Goal: Find specific page/section: Find specific page/section

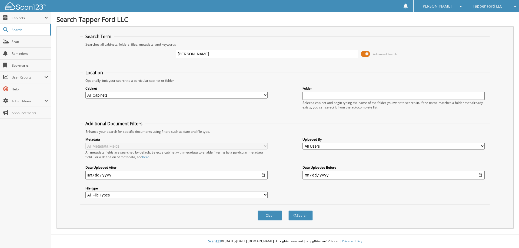
type input "[PERSON_NAME]"
click at [288, 211] on button "Search" at bounding box center [300, 216] width 24 height 10
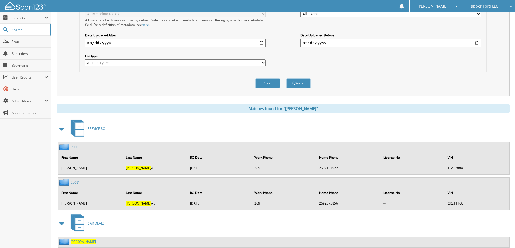
scroll to position [149, 0]
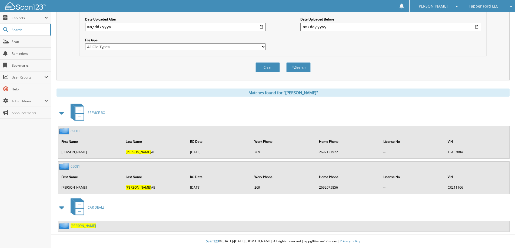
click at [76, 226] on span "NICKOL" at bounding box center [83, 226] width 25 height 5
